Goal: Task Accomplishment & Management: Use online tool/utility

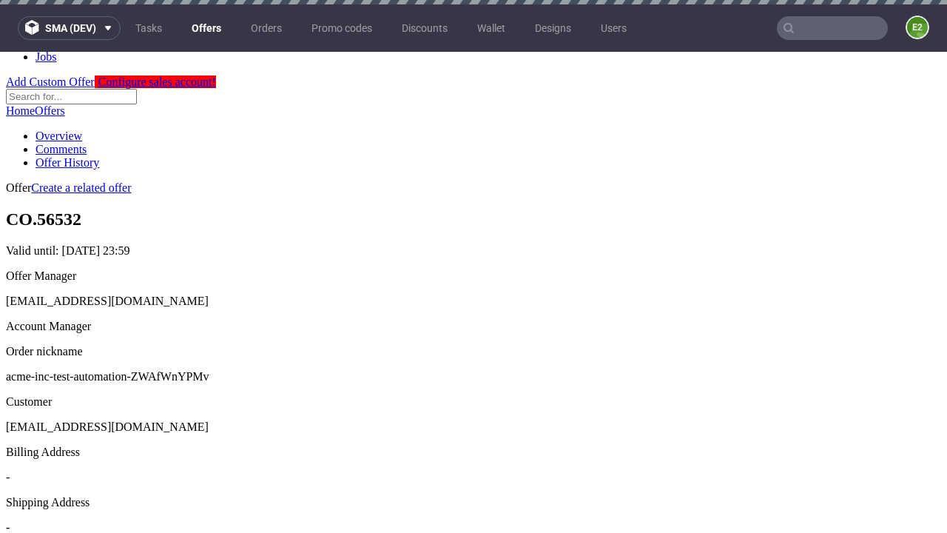
scroll to position [4, 0]
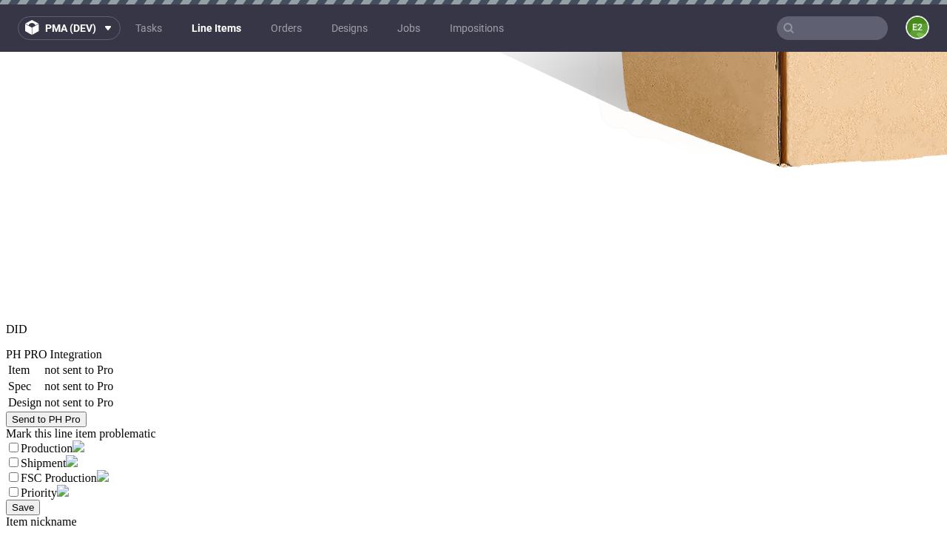
select select "accepted"
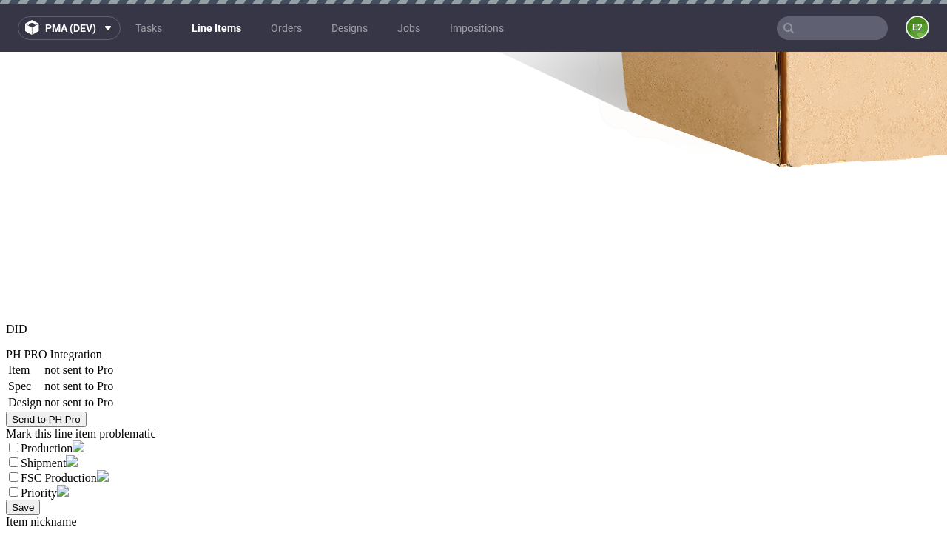
select select "received"
select select "accepted_dtp_issue_reprint"
